Goal: Information Seeking & Learning: Compare options

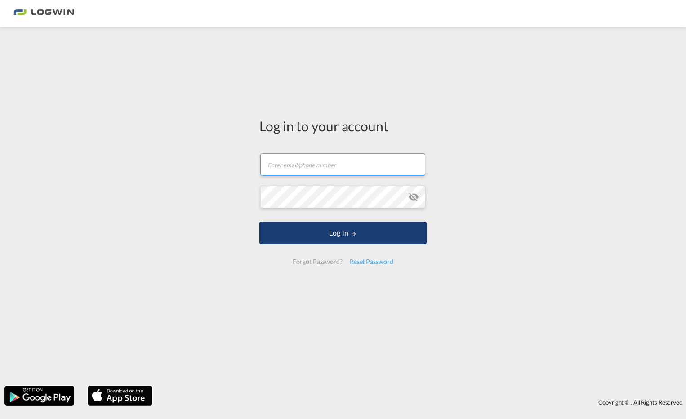
type input "[EMAIL_ADDRESS][DOMAIN_NAME]"
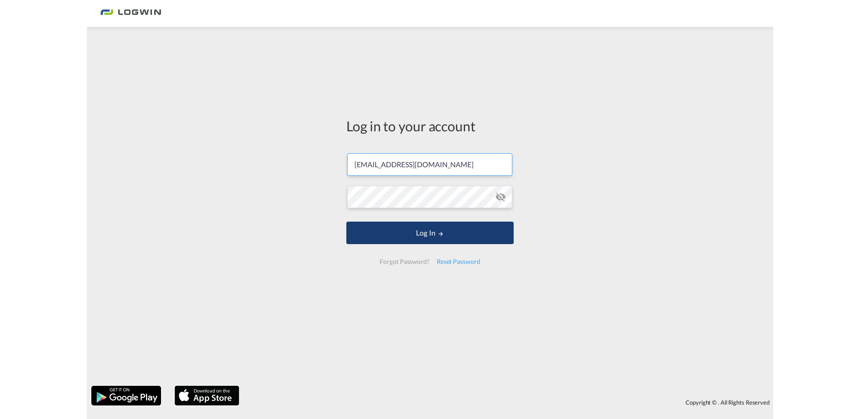
scroll to position [0, 3]
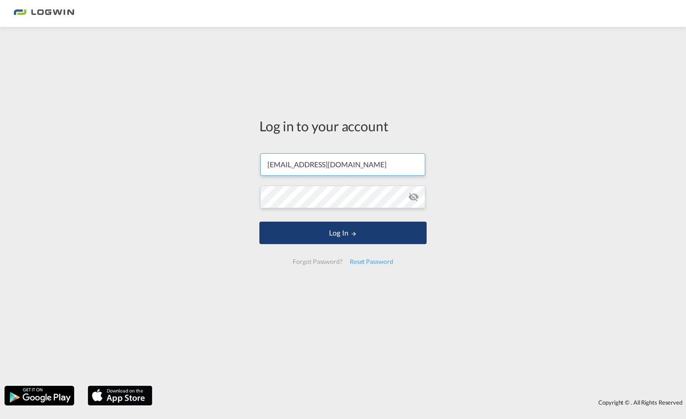
click at [344, 242] on button "Log In" at bounding box center [342, 233] width 167 height 22
